Goal: Information Seeking & Learning: Check status

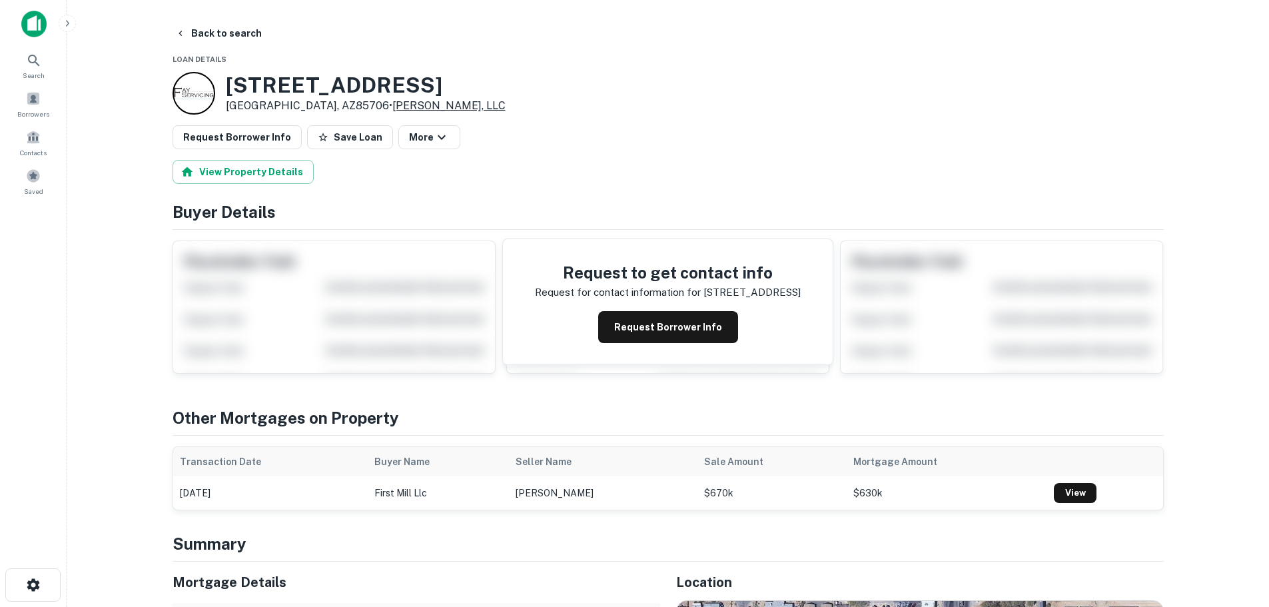
click at [392, 104] on link "[PERSON_NAME], LLC" at bounding box center [448, 105] width 113 height 13
drag, startPoint x: 636, startPoint y: 175, endPoint x: 552, endPoint y: 123, distance: 98.2
click at [634, 173] on div "View Property Details" at bounding box center [668, 172] width 991 height 24
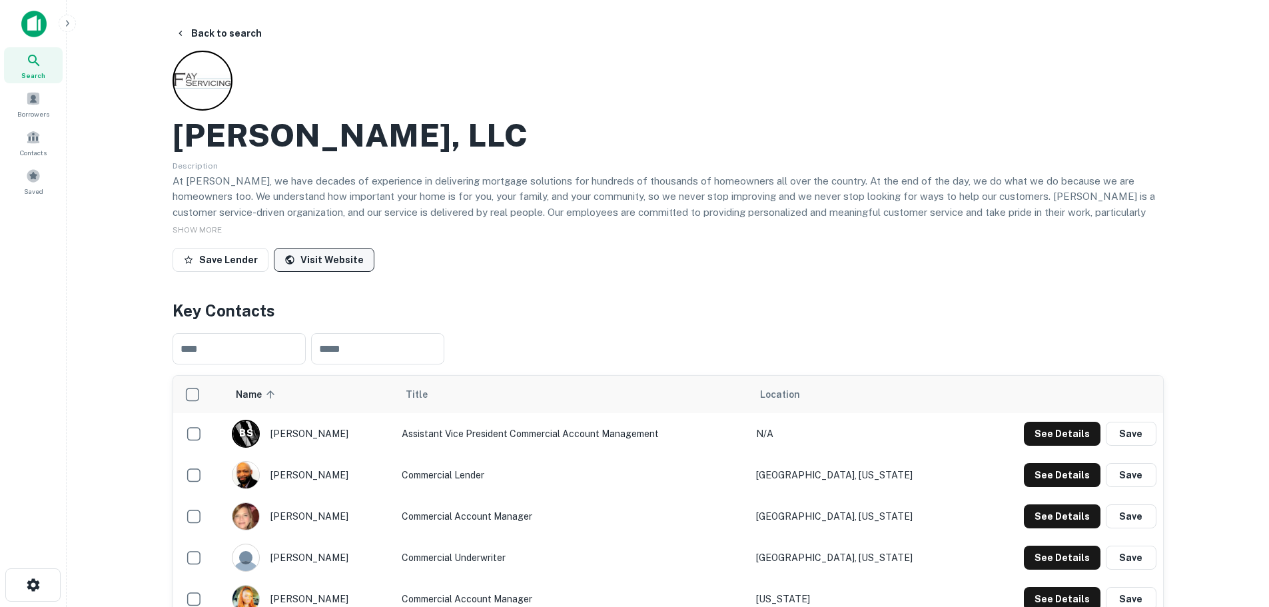
click at [334, 257] on link "Visit Website" at bounding box center [324, 260] width 101 height 24
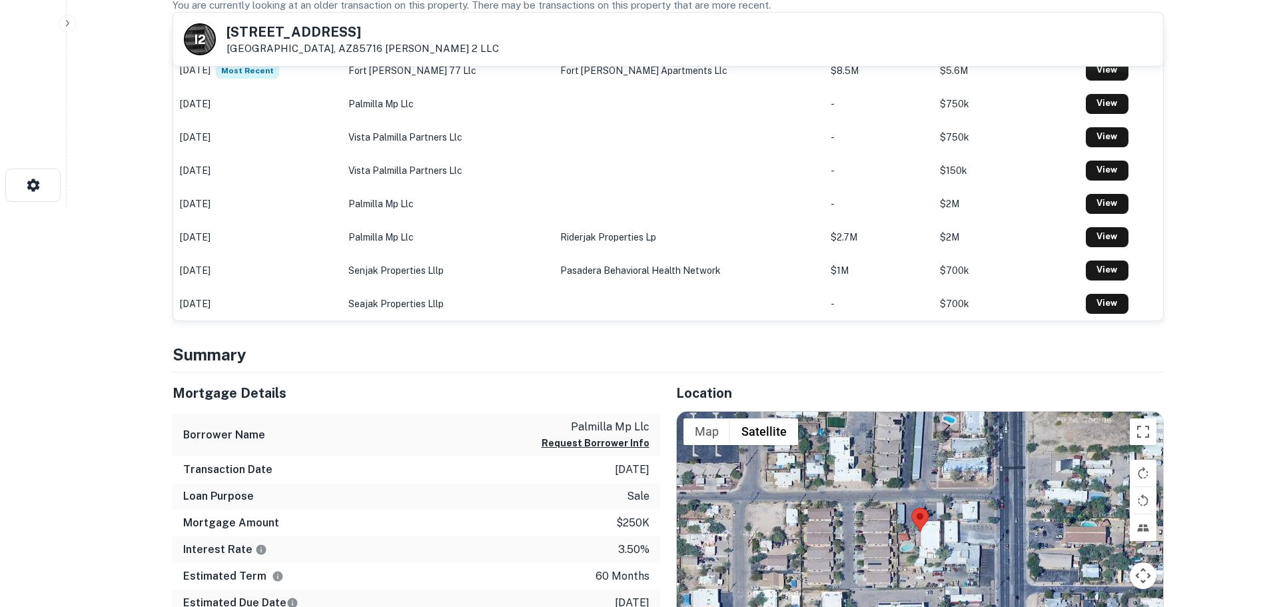
scroll to position [200, 0]
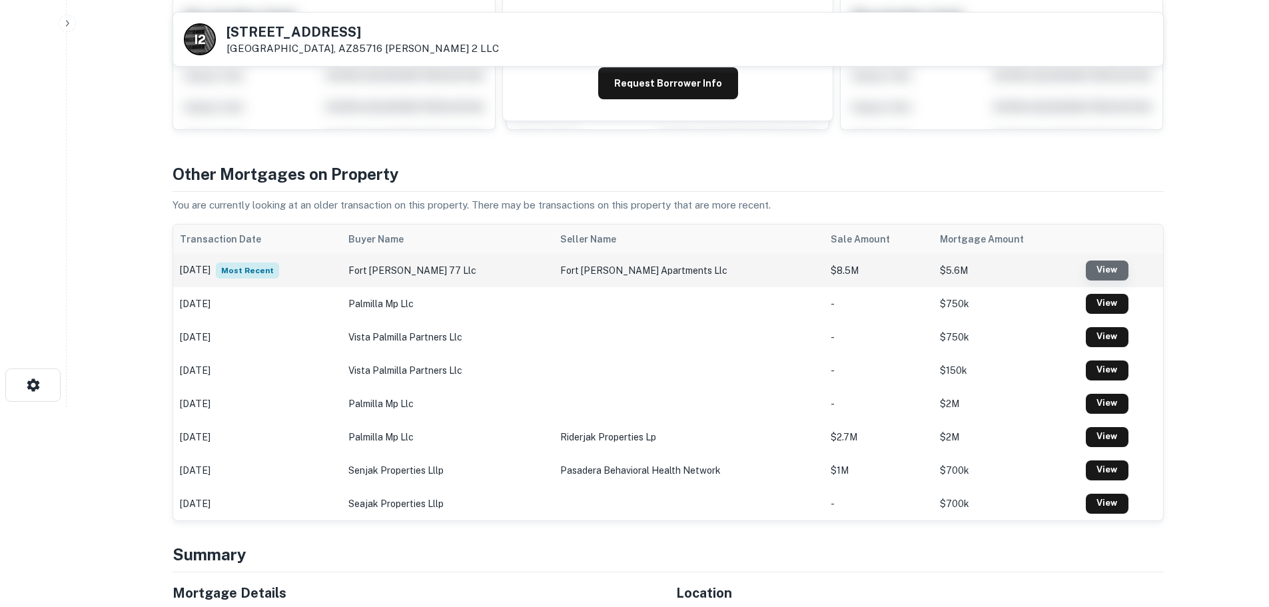
click at [1099, 274] on link "View" at bounding box center [1107, 271] width 43 height 20
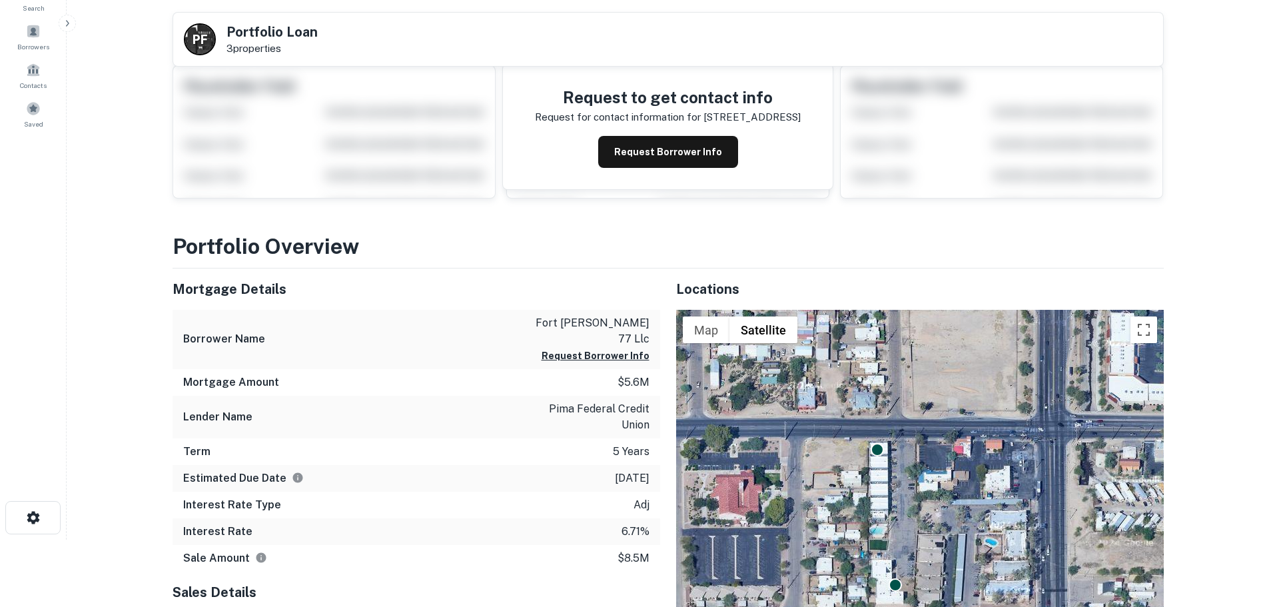
scroll to position [67, 0]
